Goal: Find specific page/section: Find specific page/section

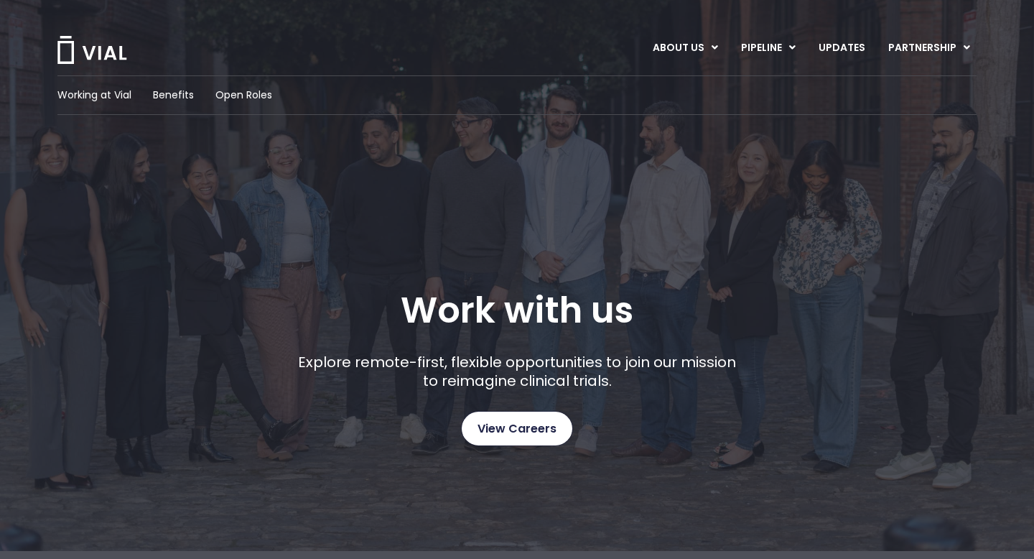
click at [511, 430] on span "View Careers" at bounding box center [517, 428] width 79 height 19
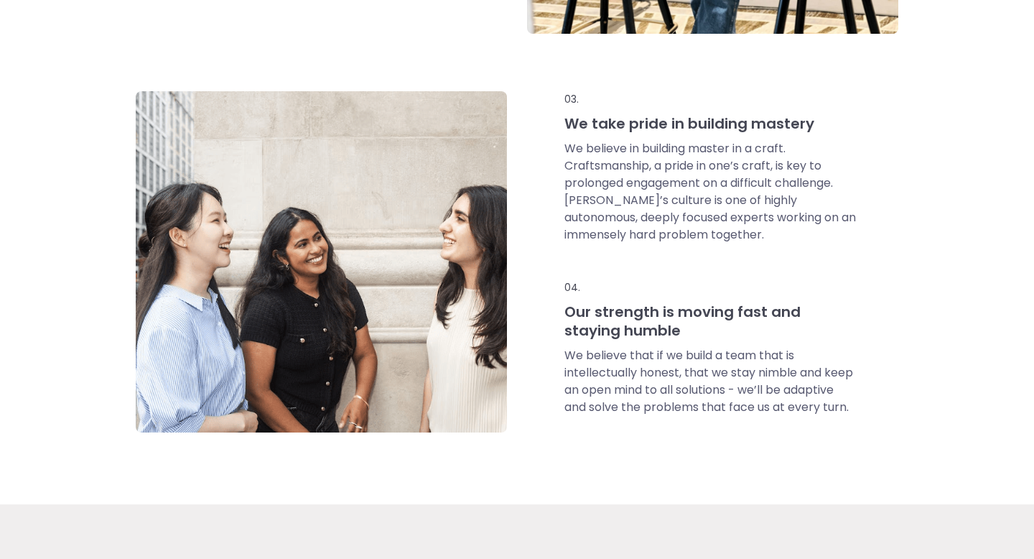
scroll to position [1080, 0]
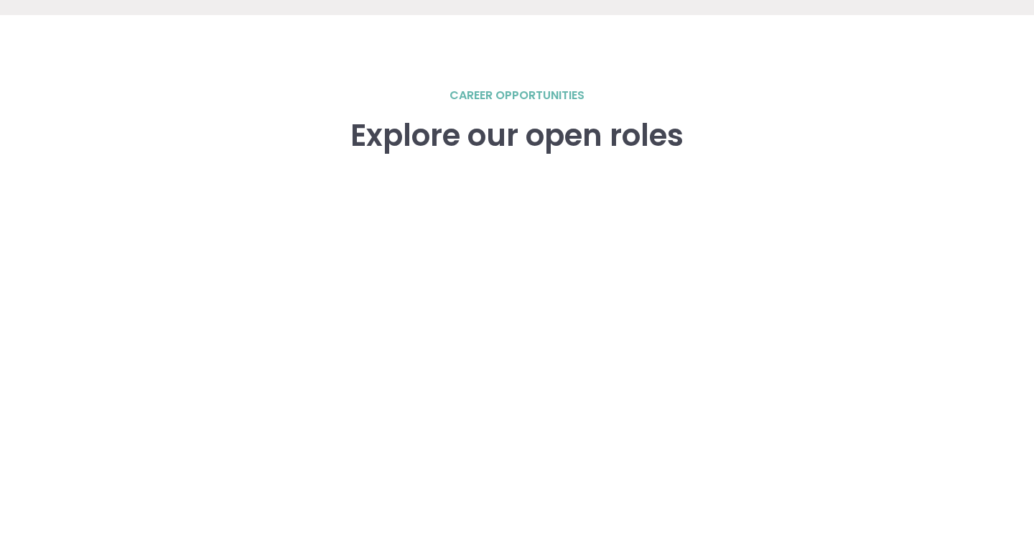
scroll to position [1931, 0]
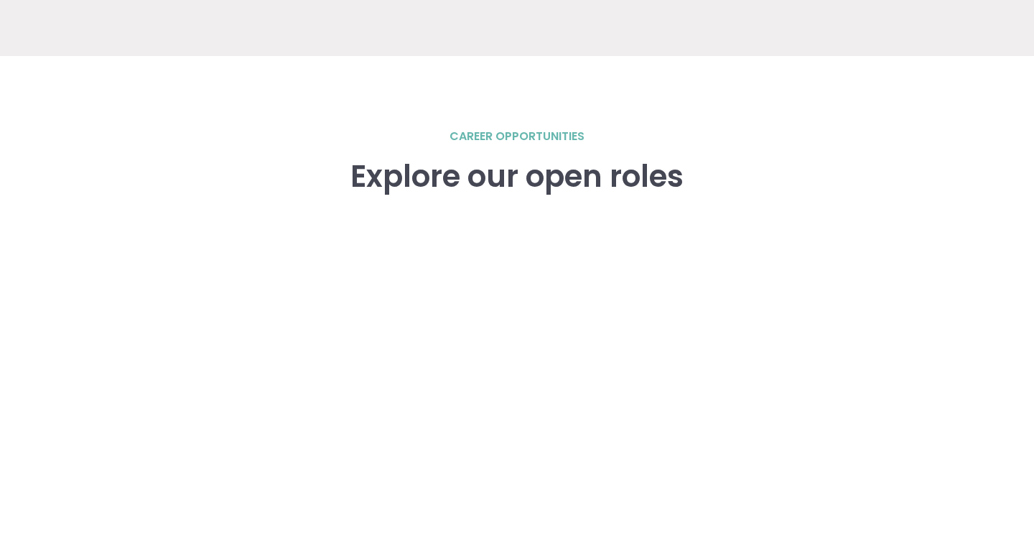
click at [153, 185] on div "career opportunities Explore our open roles" at bounding box center [516, 436] width 919 height 617
click at [149, 337] on div "career opportunities Explore our open roles" at bounding box center [516, 436] width 919 height 617
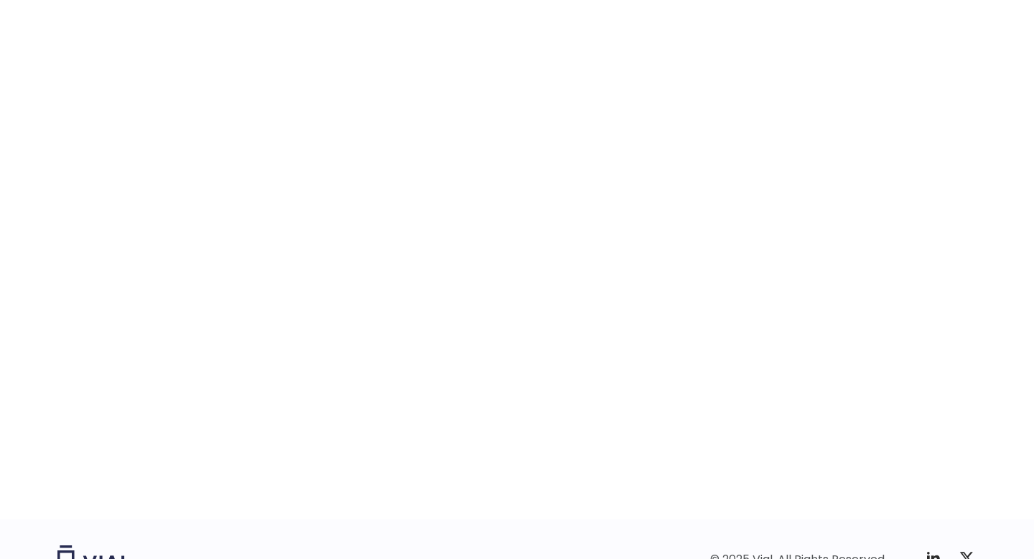
scroll to position [2234, 0]
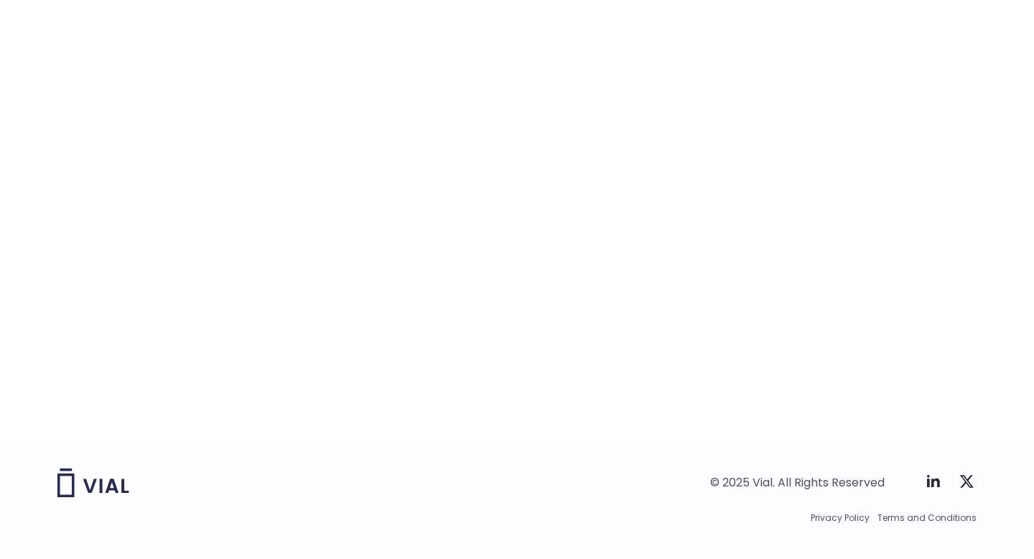
click at [155, 282] on div "career opportunities Explore our open roles" at bounding box center [516, 133] width 919 height 617
